Goal: Information Seeking & Learning: Find specific fact

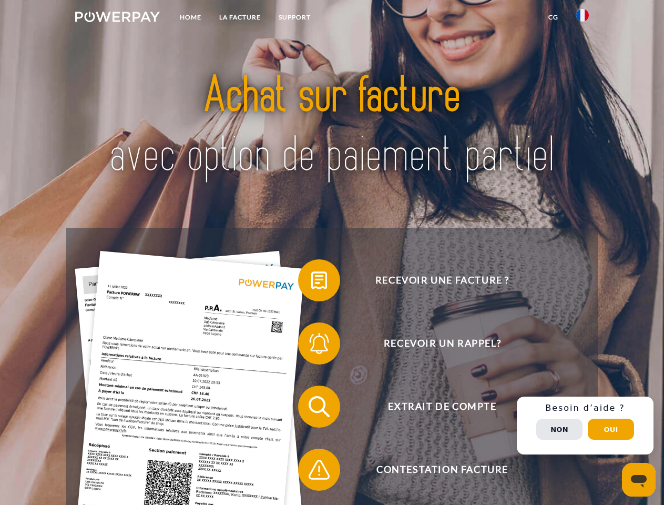
click at [117, 18] on img at bounding box center [117, 17] width 85 height 11
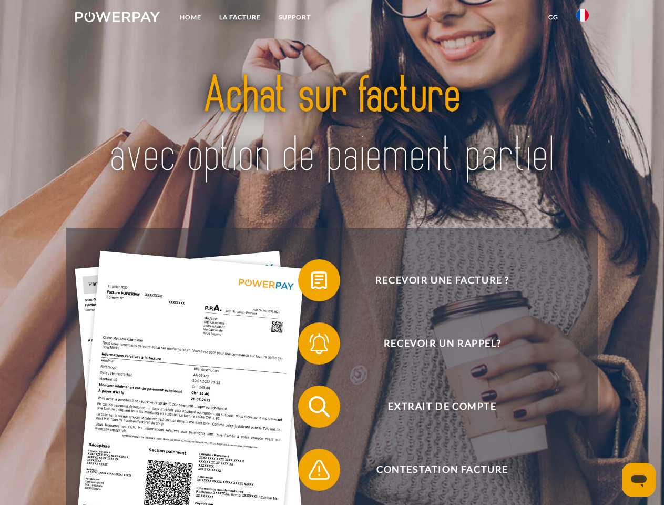
click at [582, 18] on img at bounding box center [582, 15] width 13 height 13
click at [553, 17] on link "CG" at bounding box center [553, 17] width 28 height 19
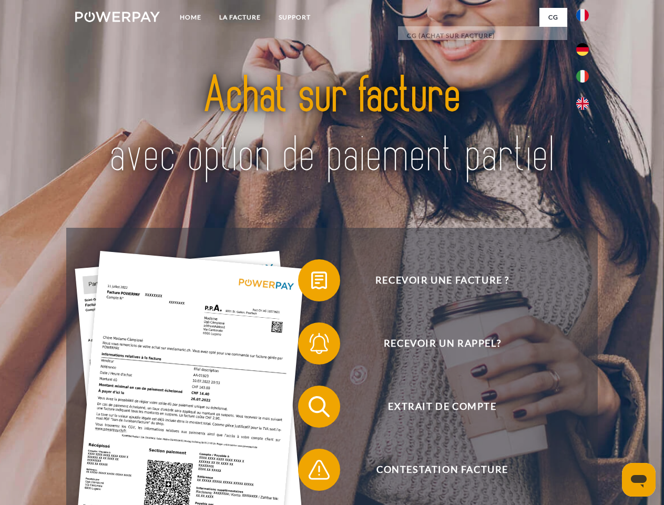
click at [311, 282] on span at bounding box center [303, 280] width 53 height 53
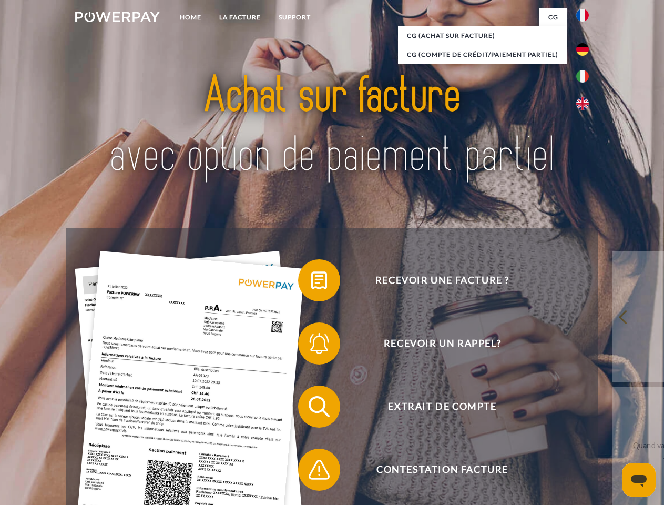
click at [311, 345] on span at bounding box center [303, 343] width 53 height 53
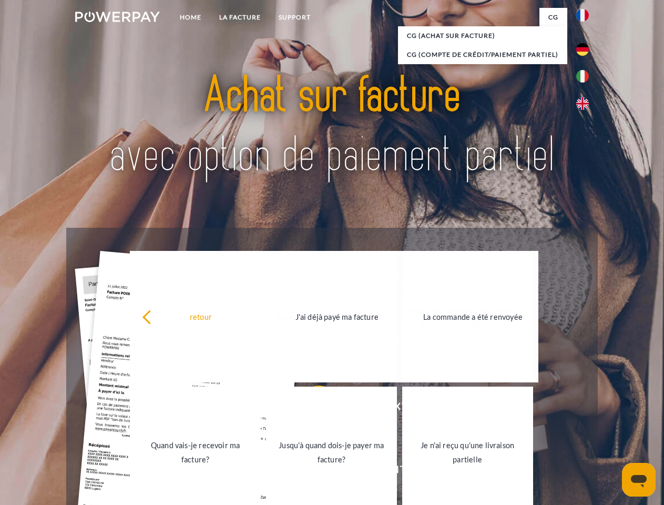
click at [311, 408] on link "Jusqu'à quand dois-je payer ma facture?" at bounding box center [331, 451] width 131 height 131
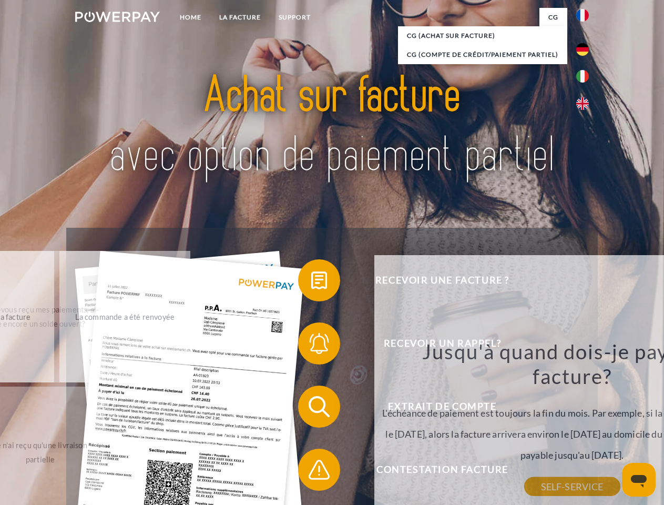
click at [380, 472] on div "Jusqu'à quand dois-je payer ma facture? L'échéance de paiement est toujours la …" at bounding box center [572, 413] width 384 height 148
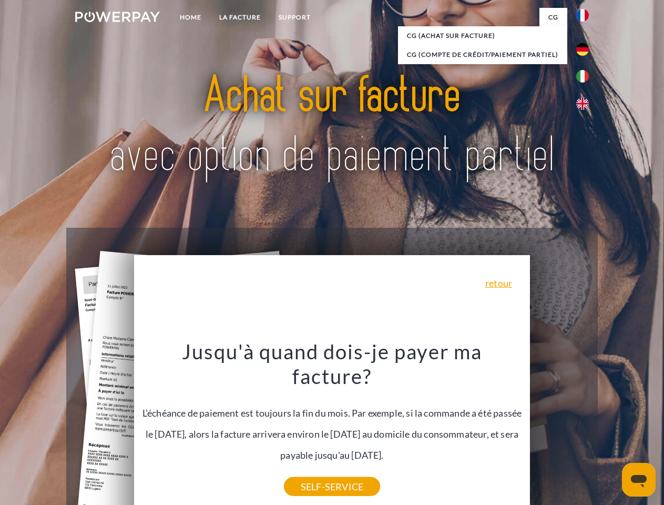
click at [585, 425] on div "Recevoir une facture ? Recevoir un rappel? Extrait de compte retour" at bounding box center [331, 438] width 531 height 421
click at [559, 427] on span "Extrait de compte" at bounding box center [442, 406] width 258 height 42
click at [611, 429] on header "Home LA FACTURE Support" at bounding box center [332, 363] width 664 height 726
